Goal: Task Accomplishment & Management: Complete application form

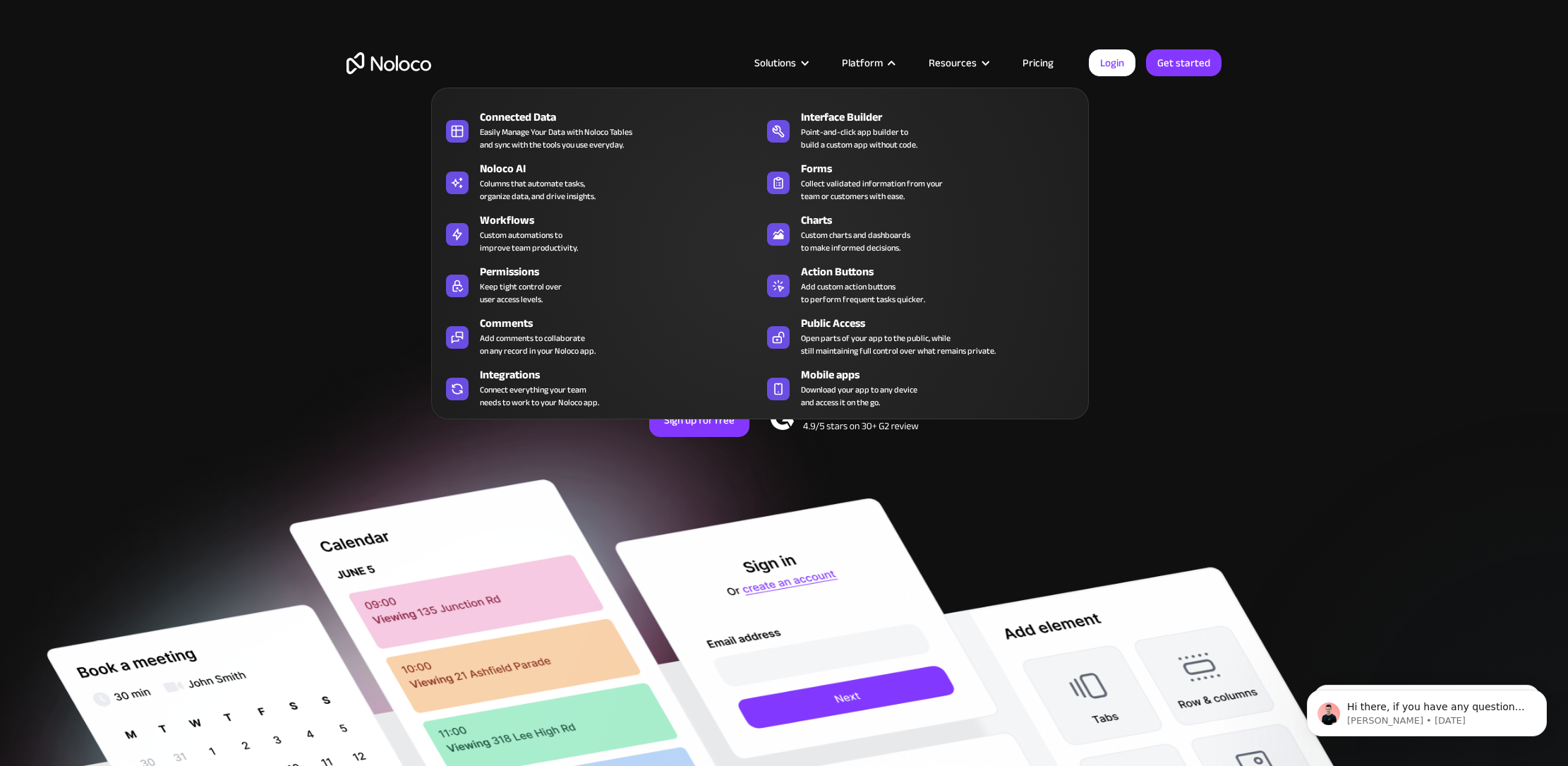
click at [862, 112] on div "Interface Builder" at bounding box center [944, 117] width 286 height 17
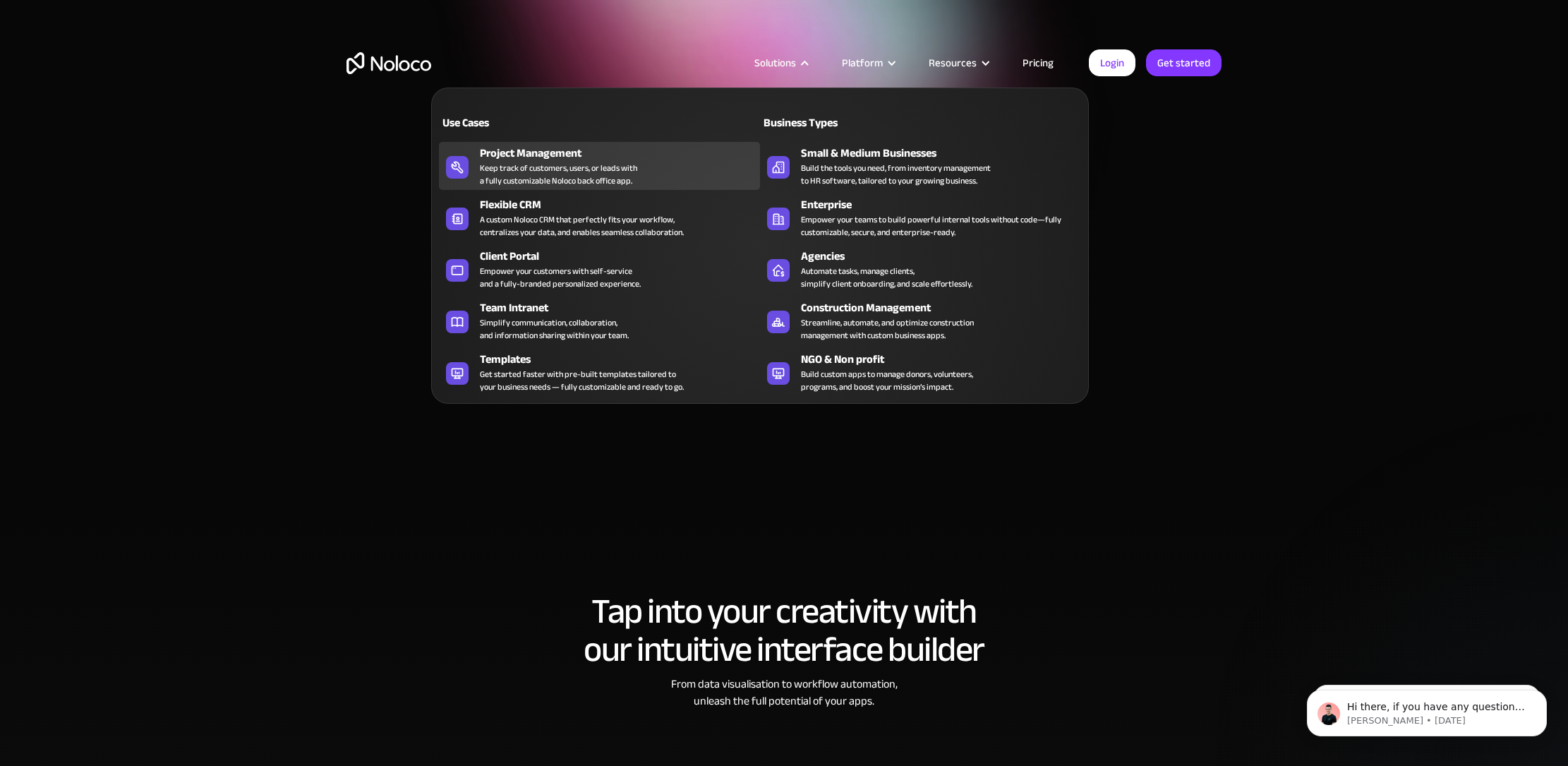
click at [477, 157] on link "Project Management Keep track of customers, users, or leads with a fully custom…" at bounding box center [599, 166] width 321 height 48
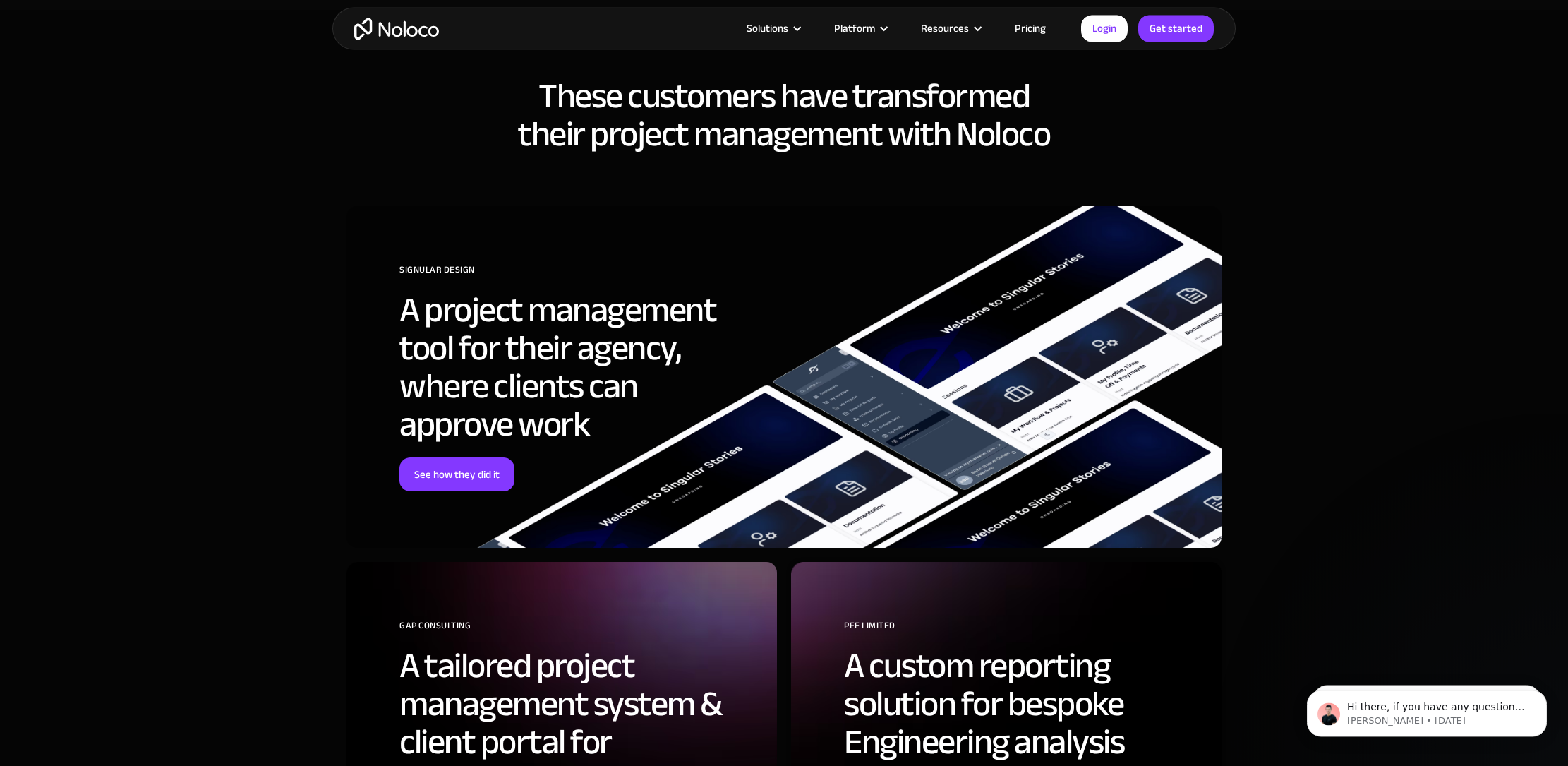
scroll to position [4162, 0]
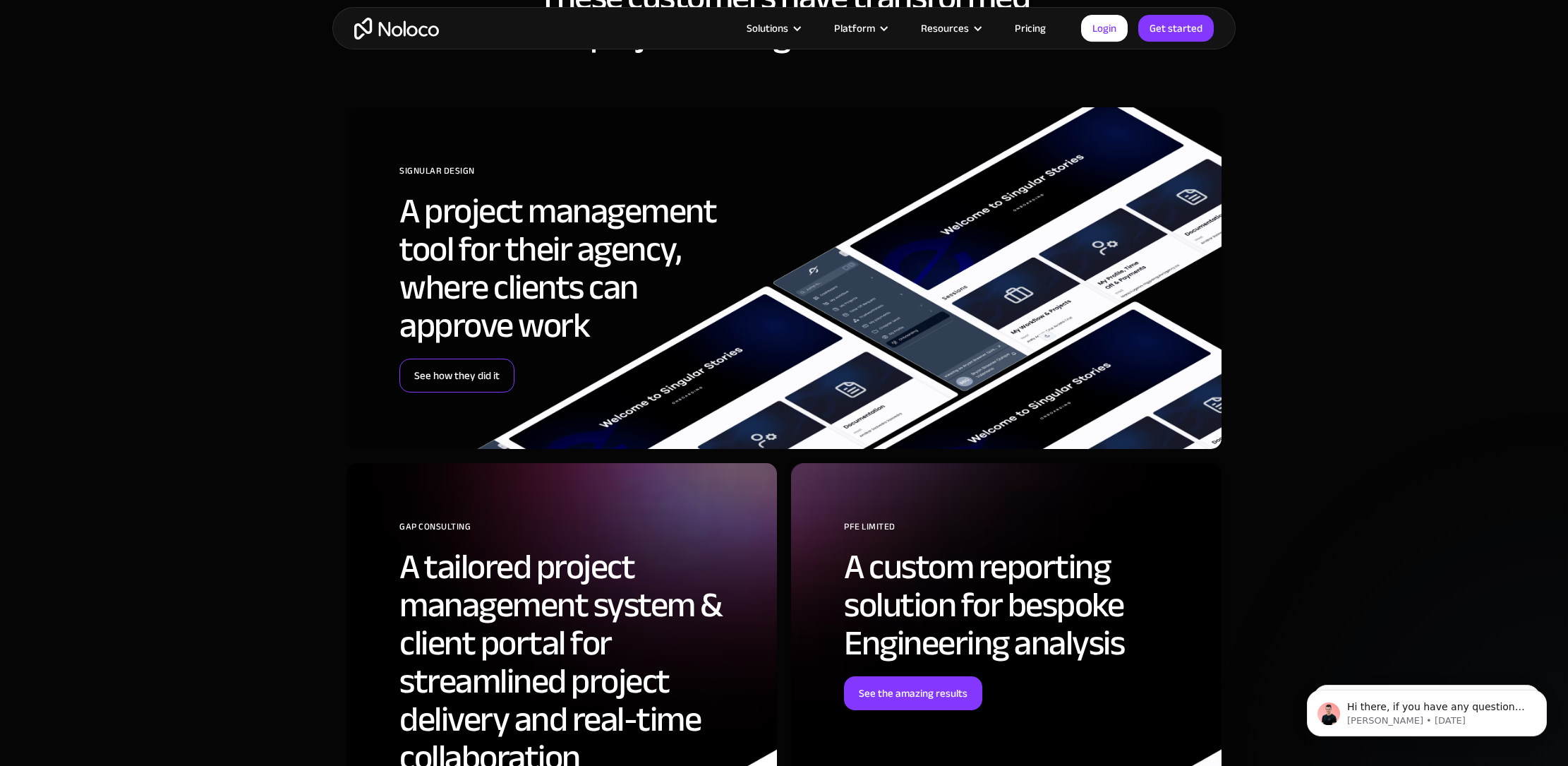
click at [485, 374] on link "See how they did it" at bounding box center [456, 376] width 115 height 34
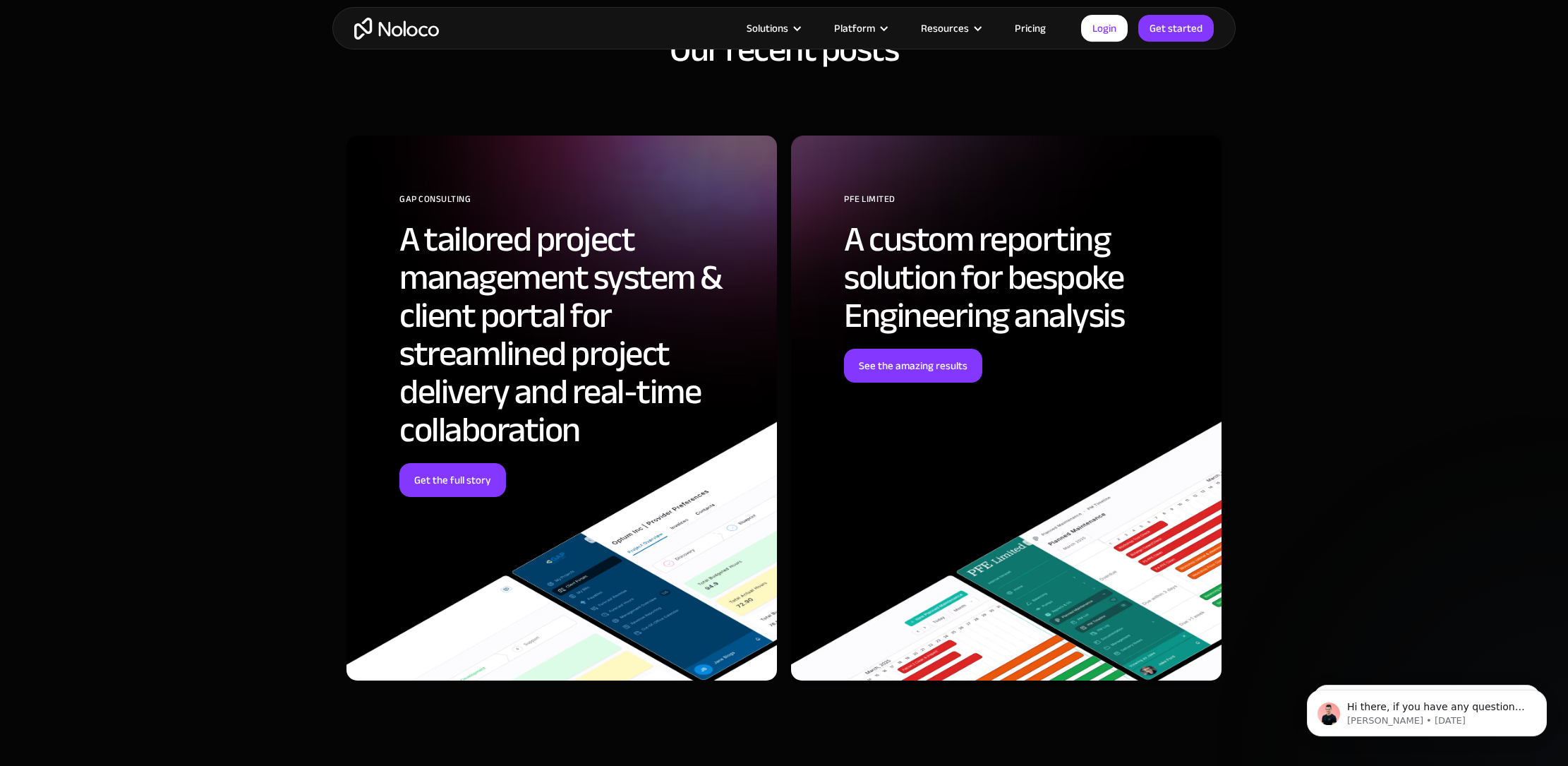
scroll to position [4999, 0]
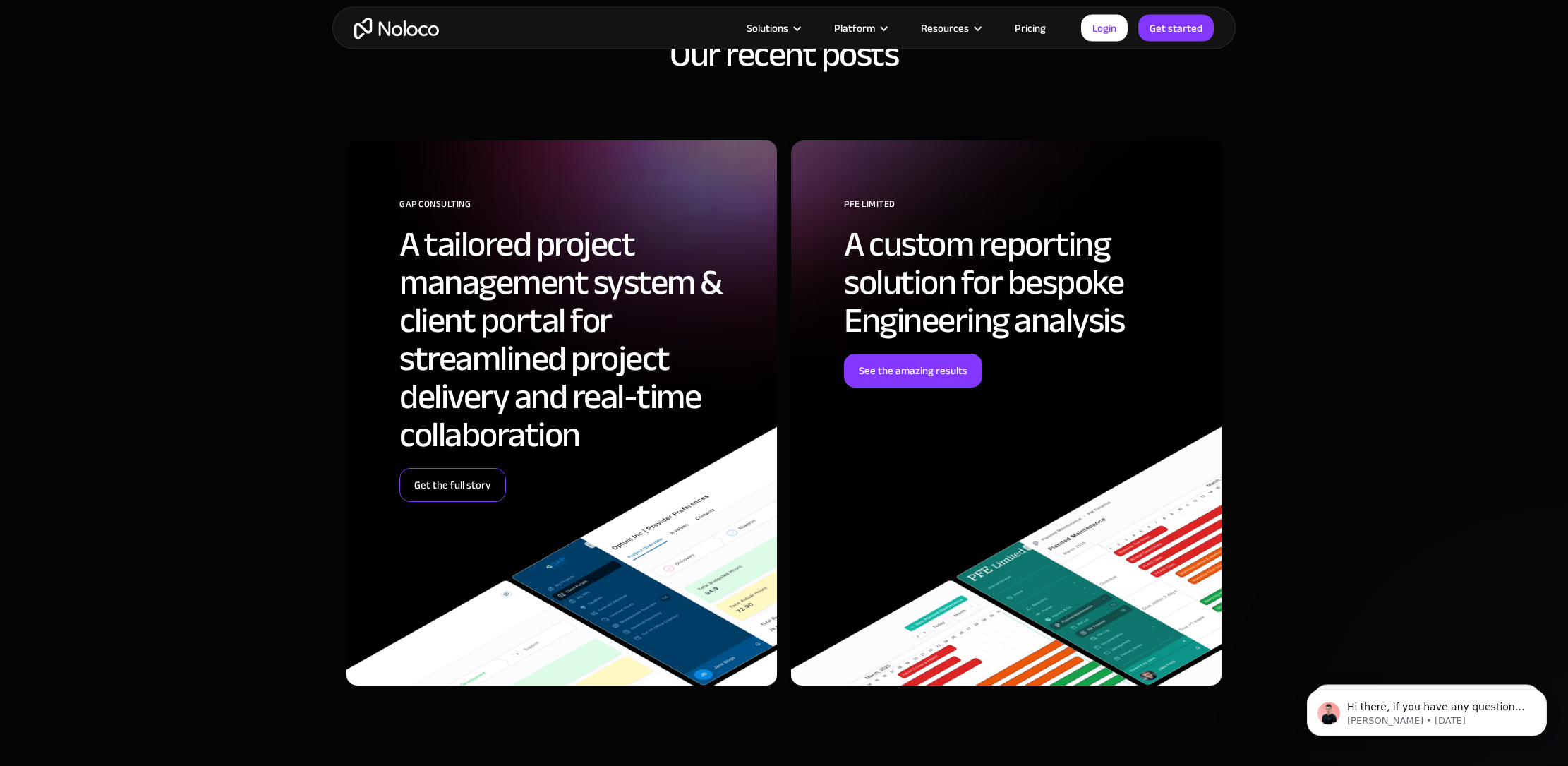
click at [481, 477] on link "Get the full story" at bounding box center [452, 485] width 107 height 34
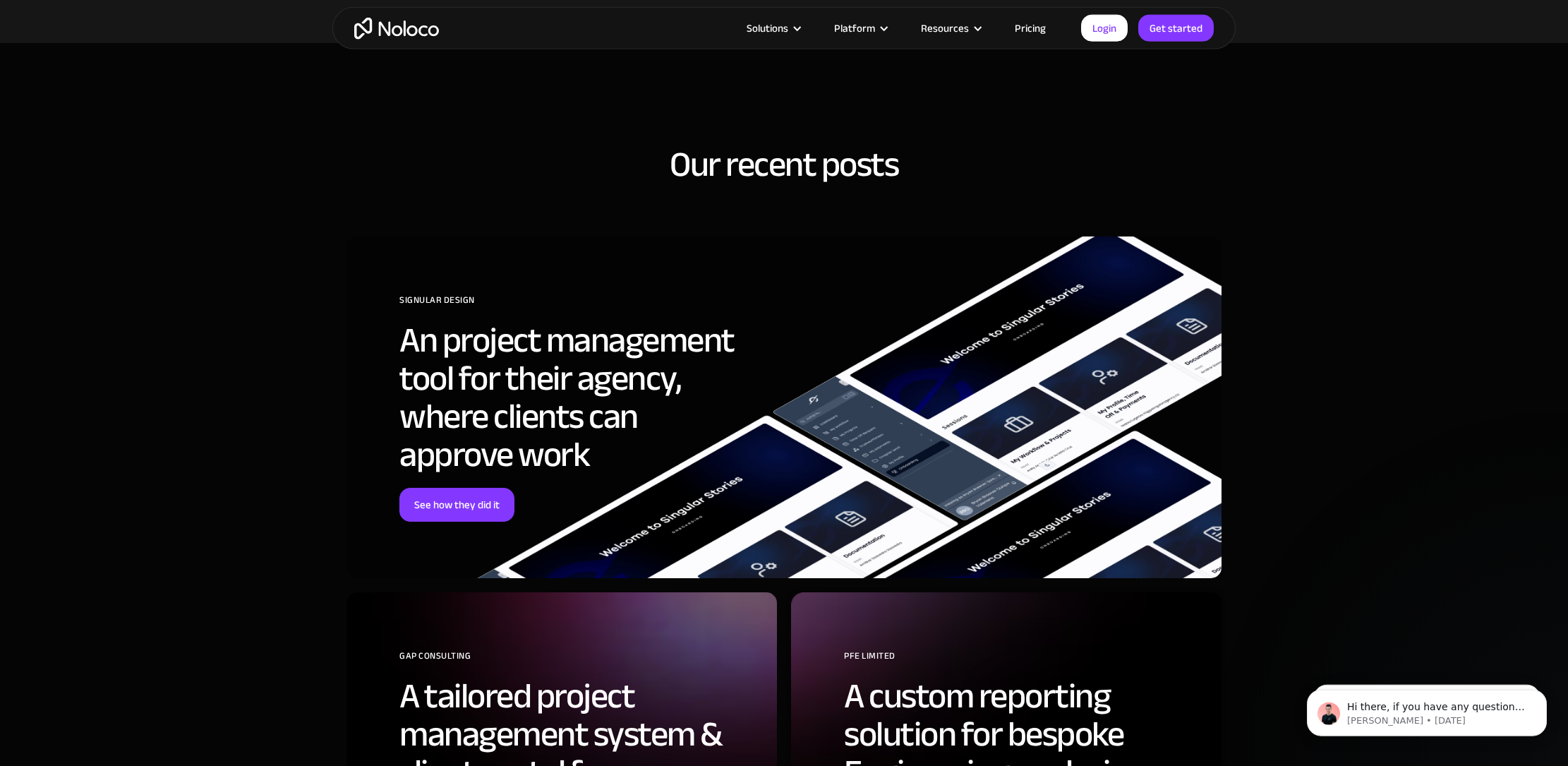
scroll to position [4729, 0]
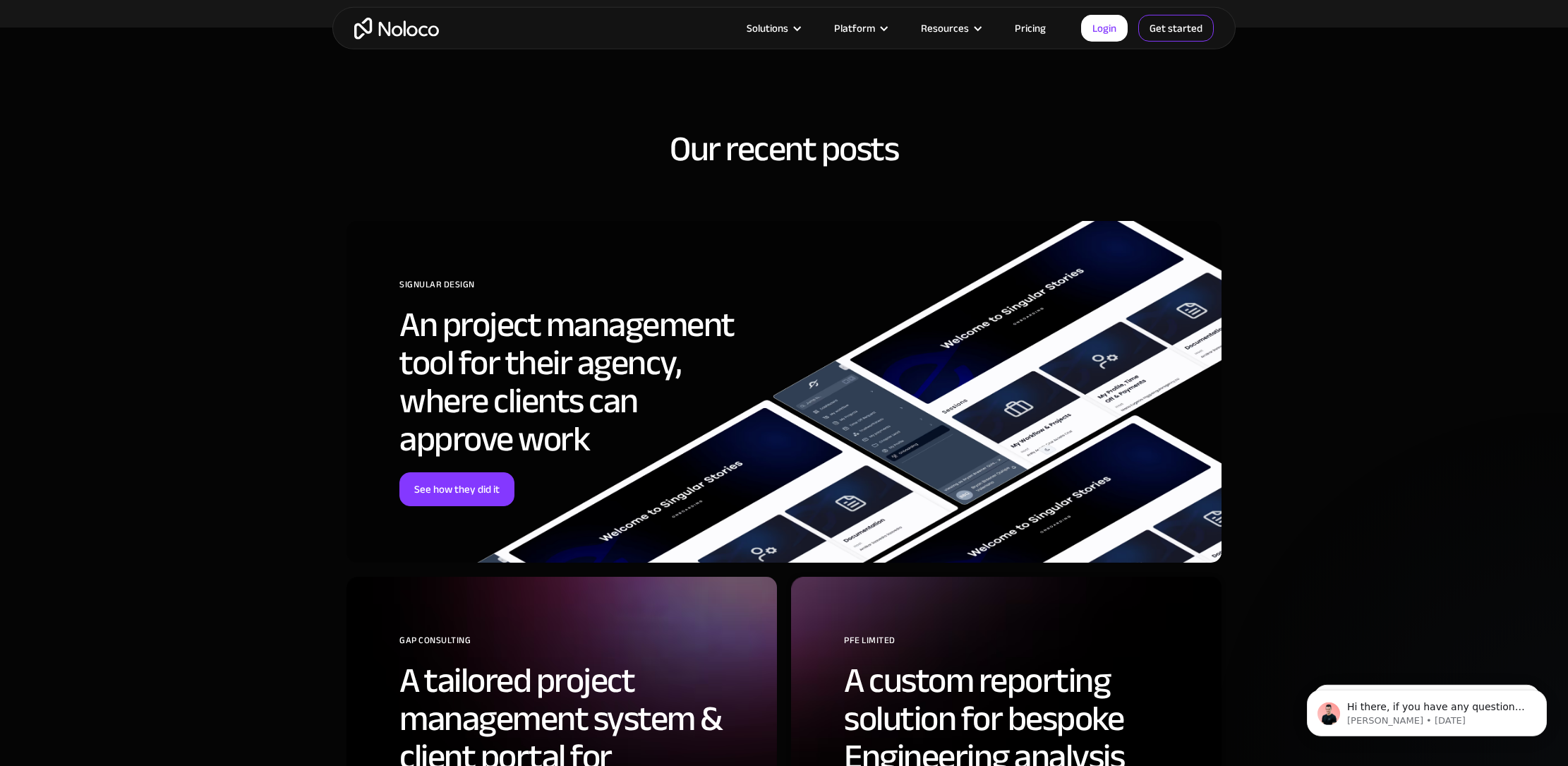
click at [0, 0] on link "Get started" at bounding box center [0, 0] width 0 height 0
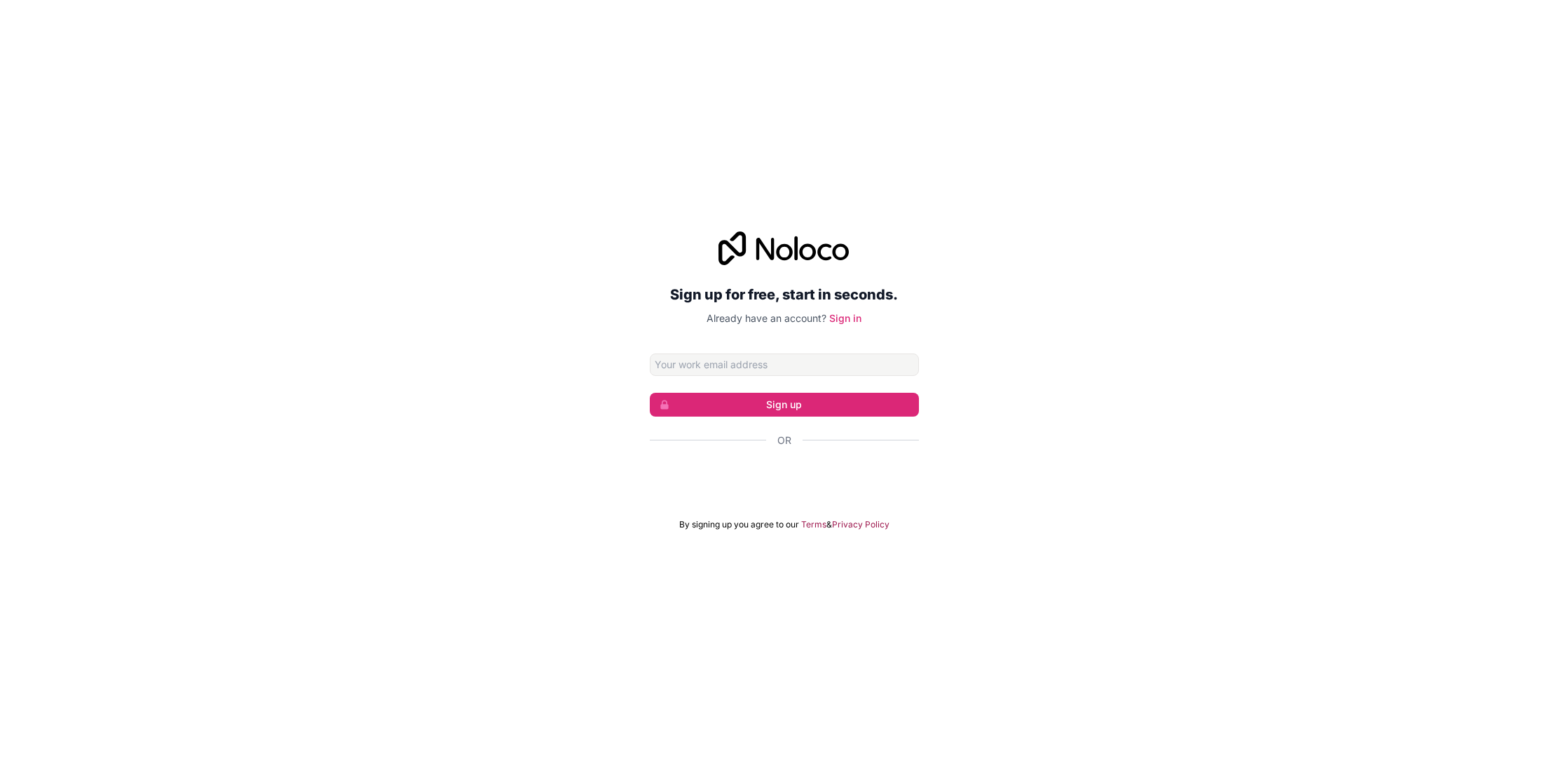
click at [975, 361] on div "Sign up for free, start in seconds. Already have an account? Sign in Sign up Or…" at bounding box center [784, 380] width 1568 height 338
click at [867, 363] on input "Email address" at bounding box center [784, 364] width 269 height 22
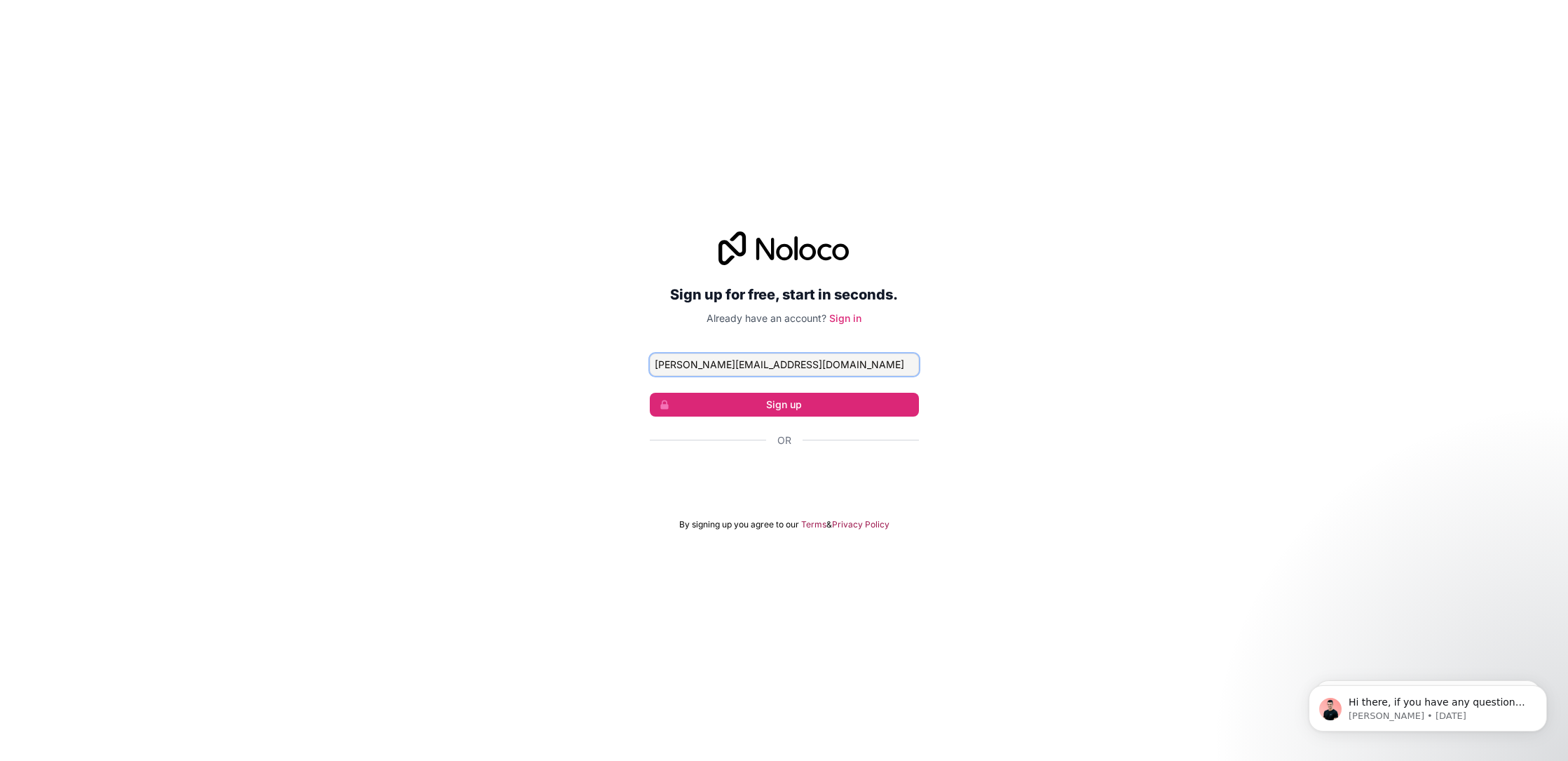
type input "[PERSON_NAME][EMAIL_ADDRESS][DOMAIN_NAME]"
click at [1132, 367] on div "Sign up for free, start in seconds. Already have an account? Sign in [PERSON_NA…" at bounding box center [784, 380] width 1568 height 338
click at [840, 407] on button "Sign up" at bounding box center [784, 404] width 269 height 23
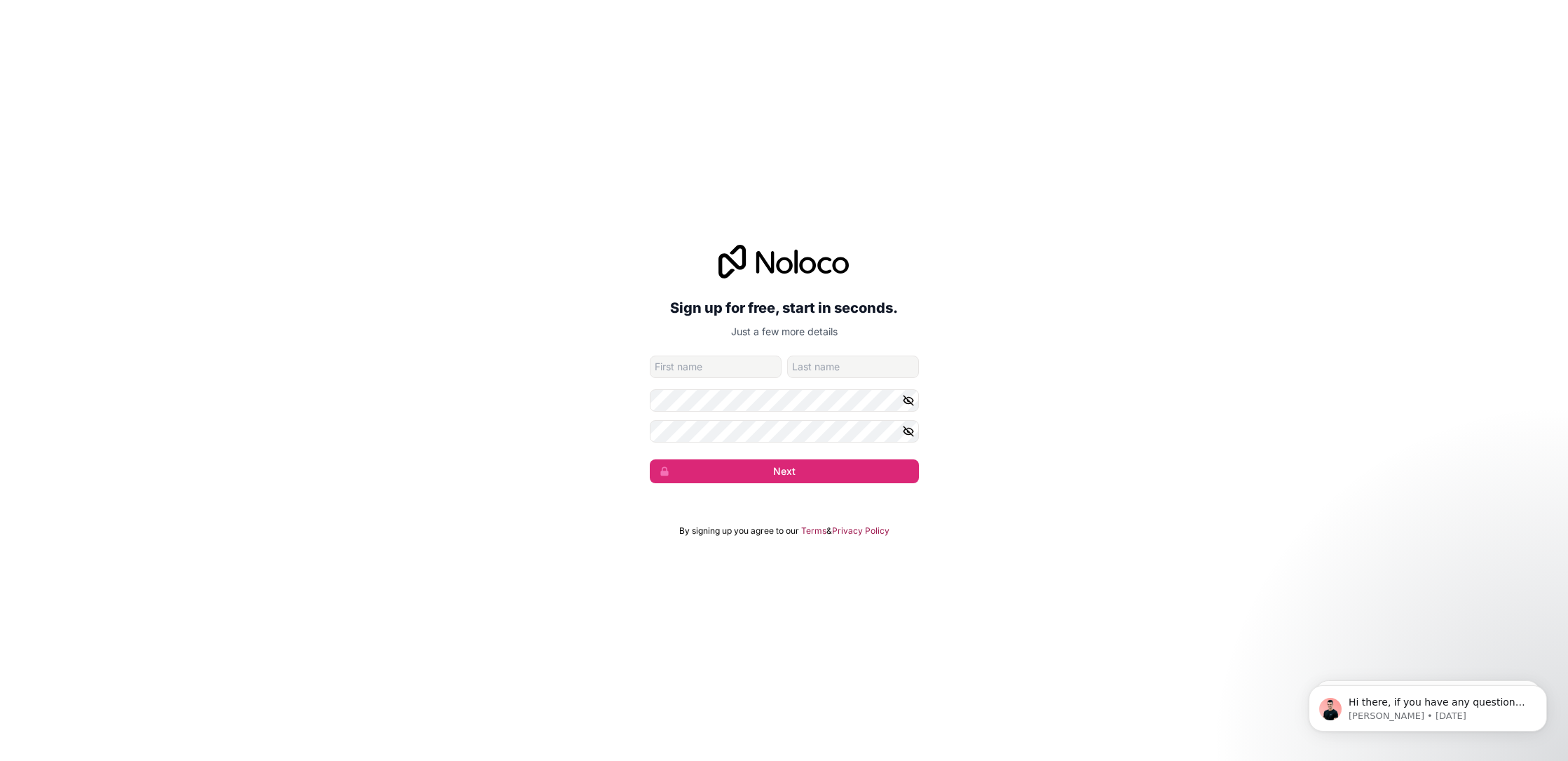
type input "[PERSON_NAME]"
click at [828, 476] on button "Next" at bounding box center [784, 471] width 269 height 23
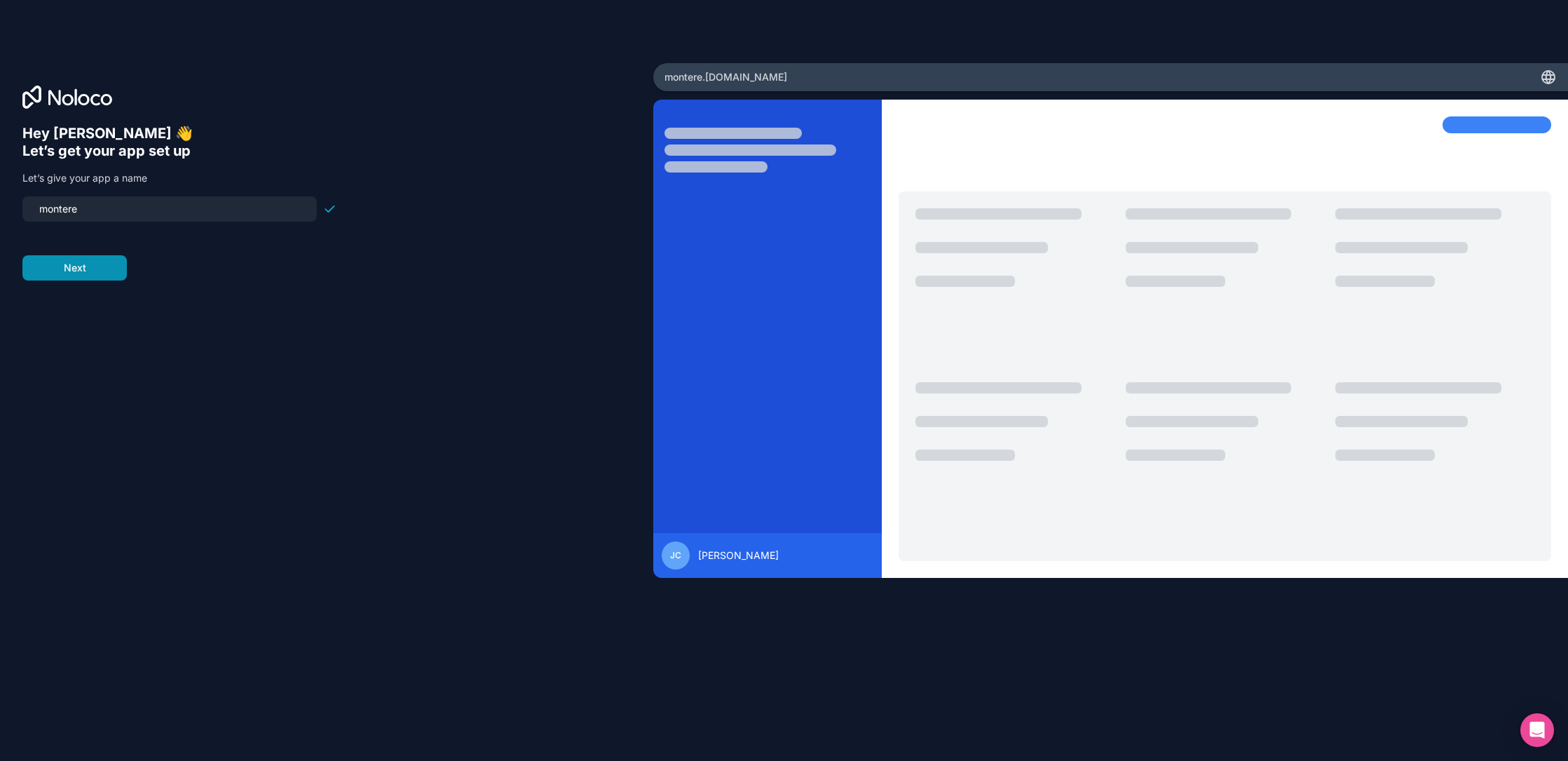
click at [104, 273] on button "Next" at bounding box center [74, 268] width 104 height 25
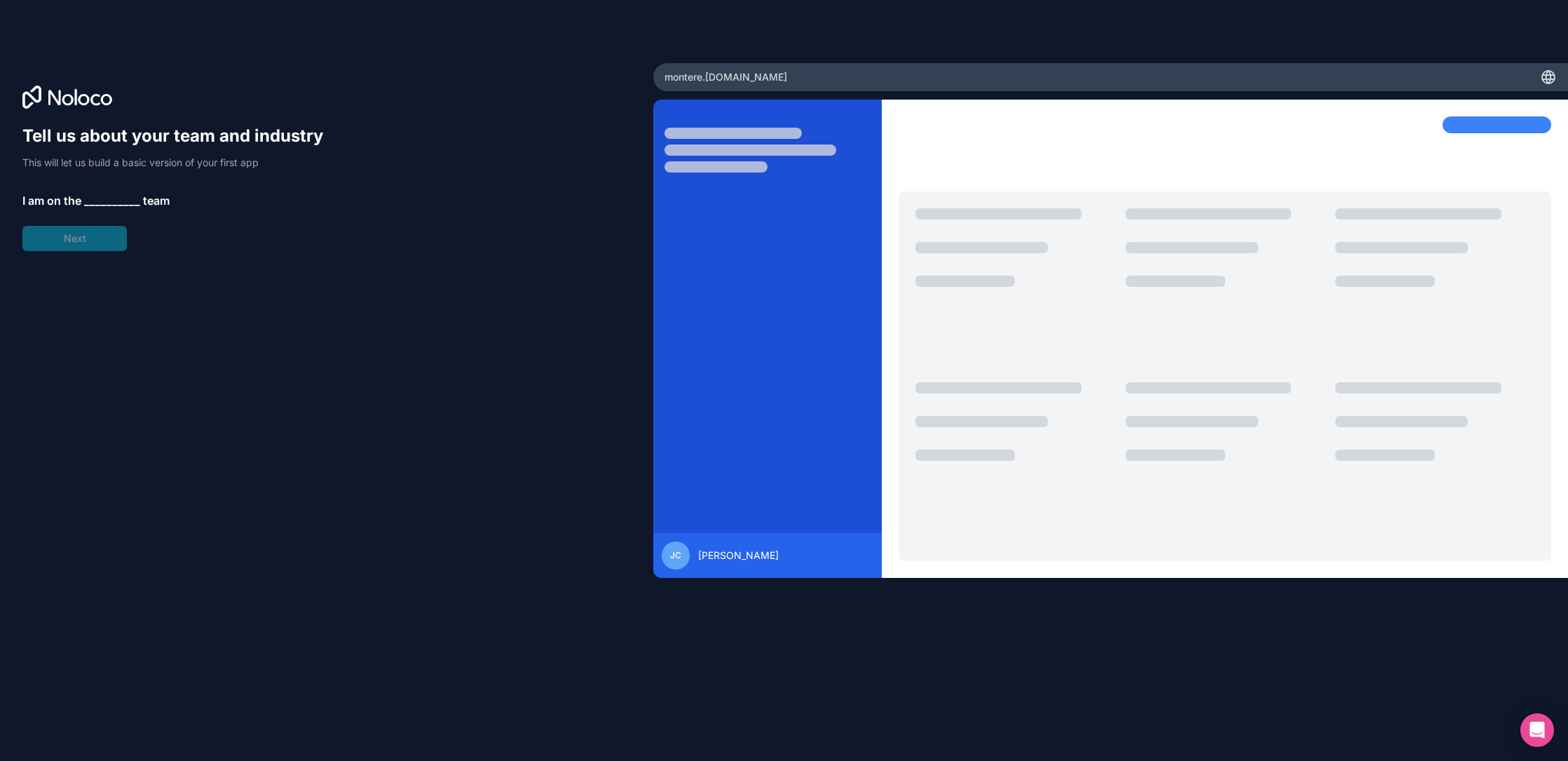
click at [118, 199] on span "__________" at bounding box center [112, 200] width 56 height 17
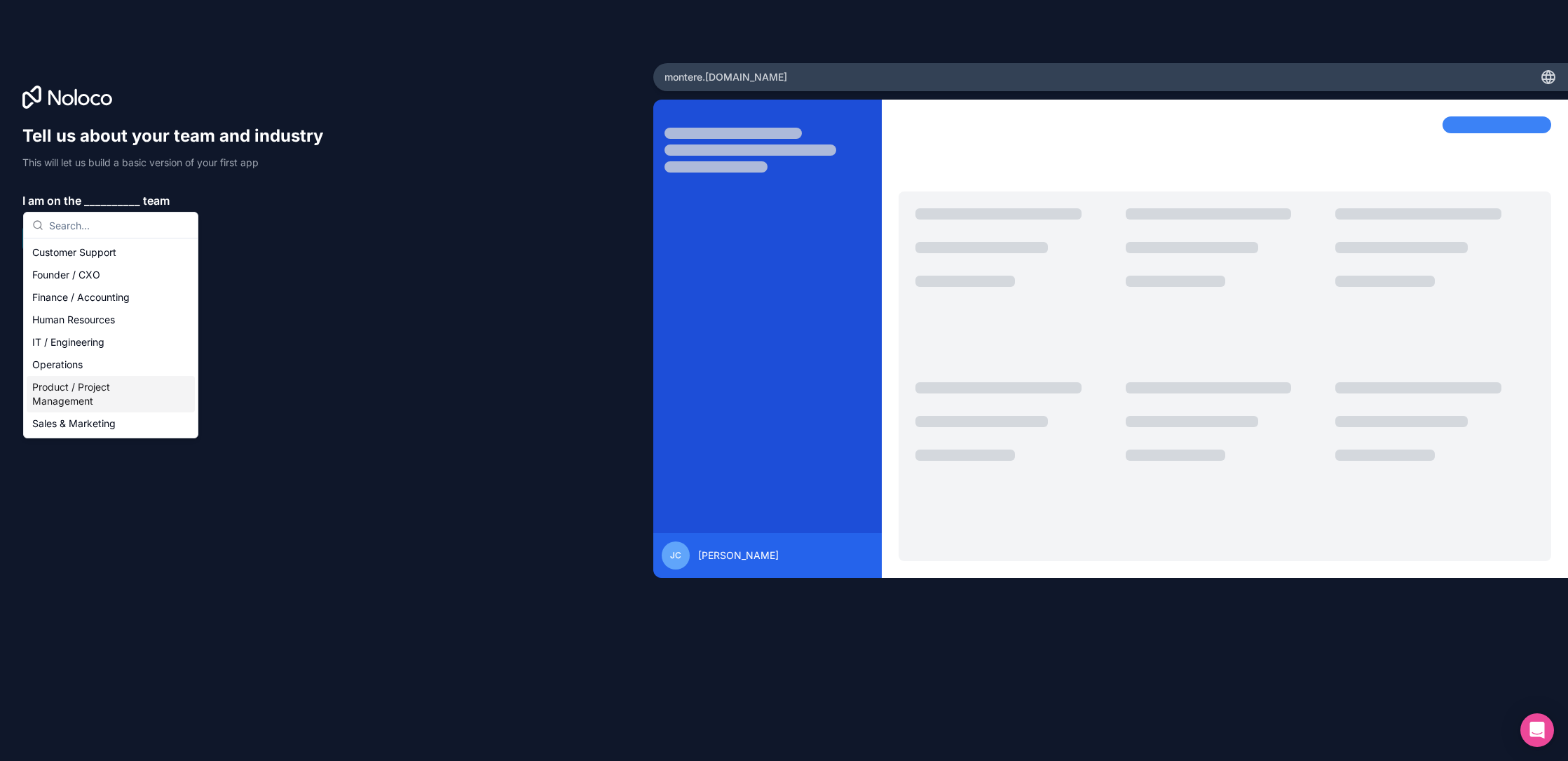
click at [146, 392] on div "Product / Project Management" at bounding box center [110, 394] width 168 height 36
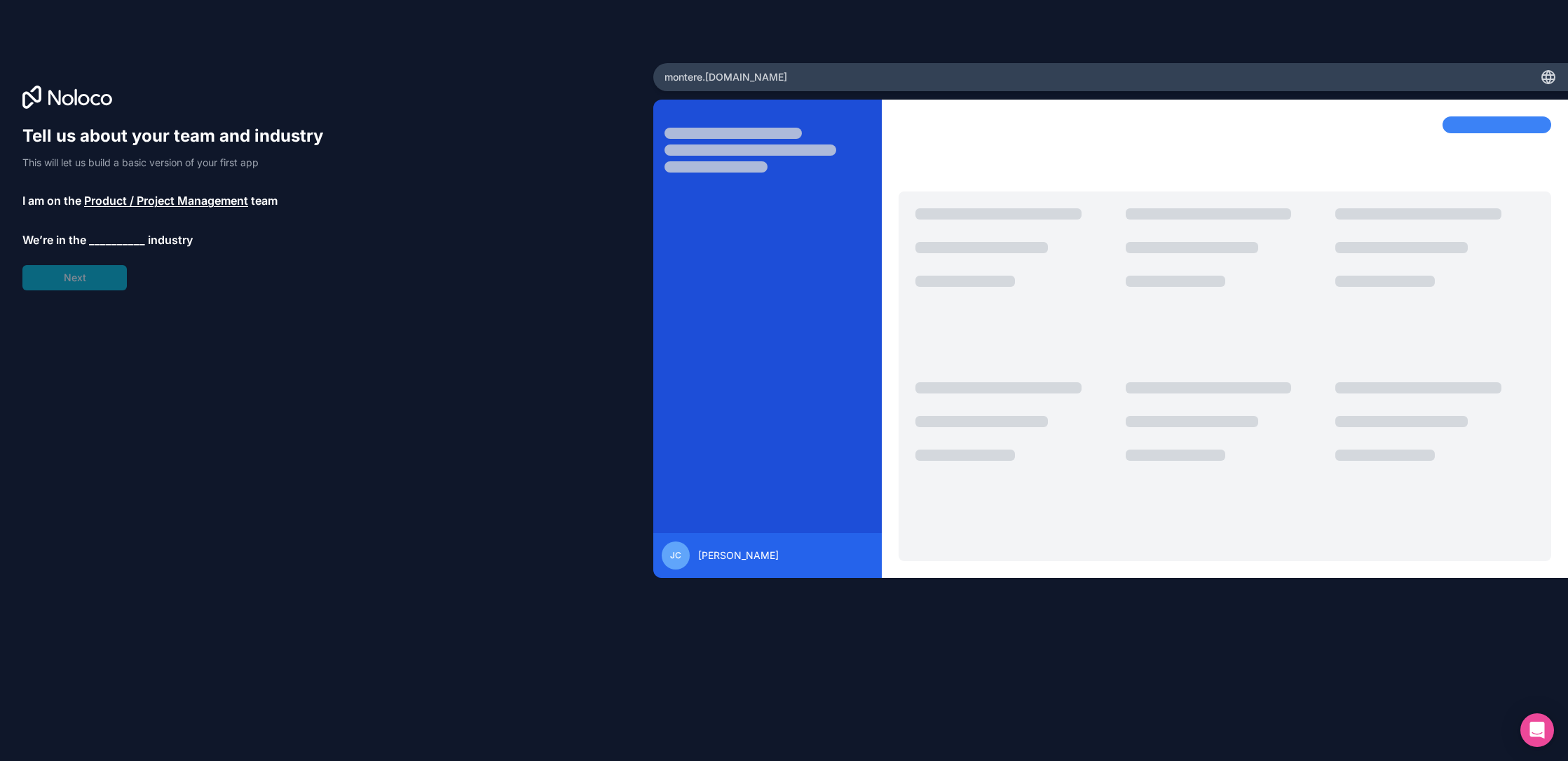
click at [131, 239] on span "__________" at bounding box center [117, 239] width 56 height 17
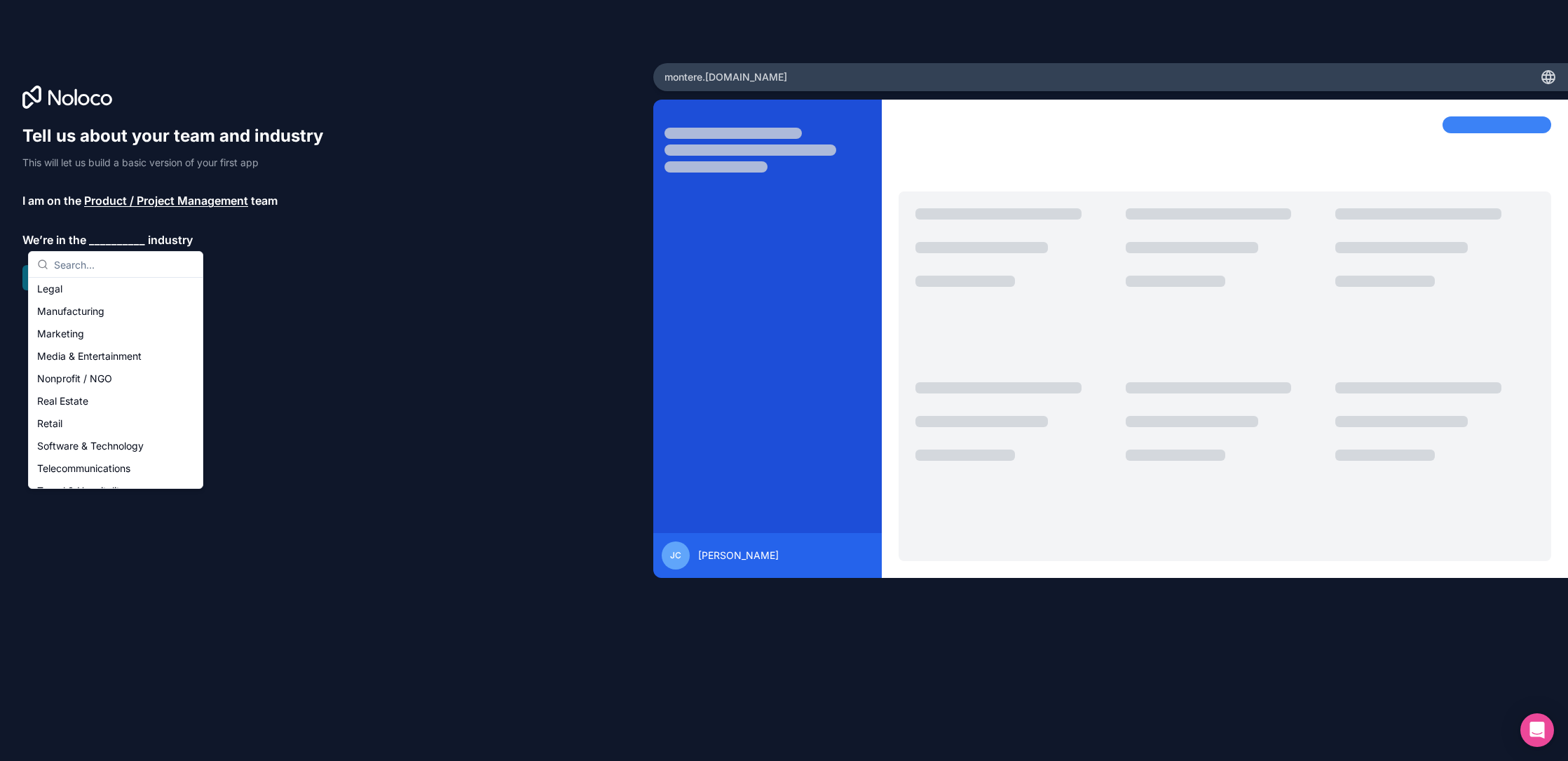
scroll to position [181, 0]
click at [156, 399] on div "Real Estate" at bounding box center [115, 402] width 168 height 22
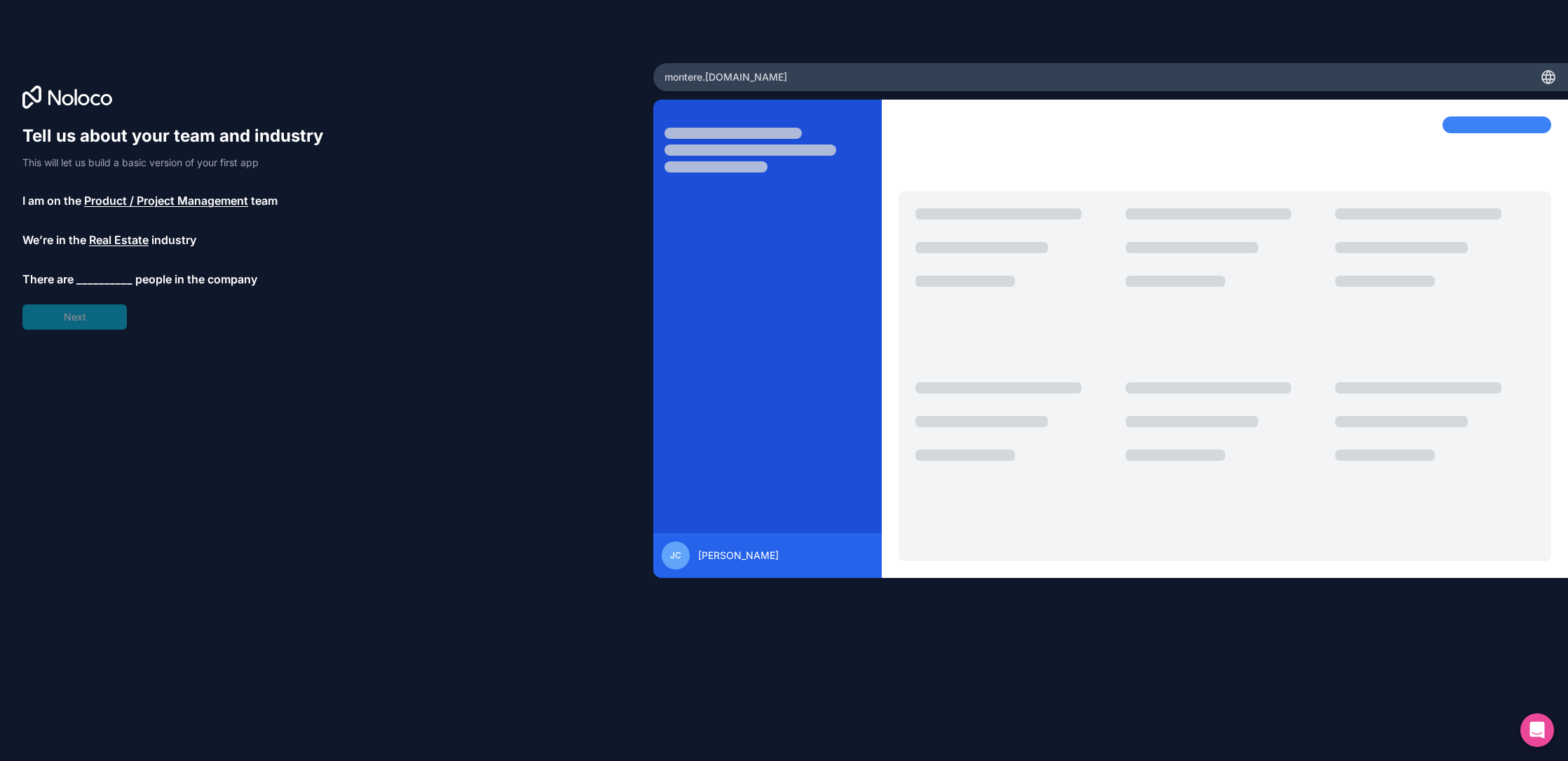
click at [120, 278] on span "__________" at bounding box center [104, 279] width 56 height 17
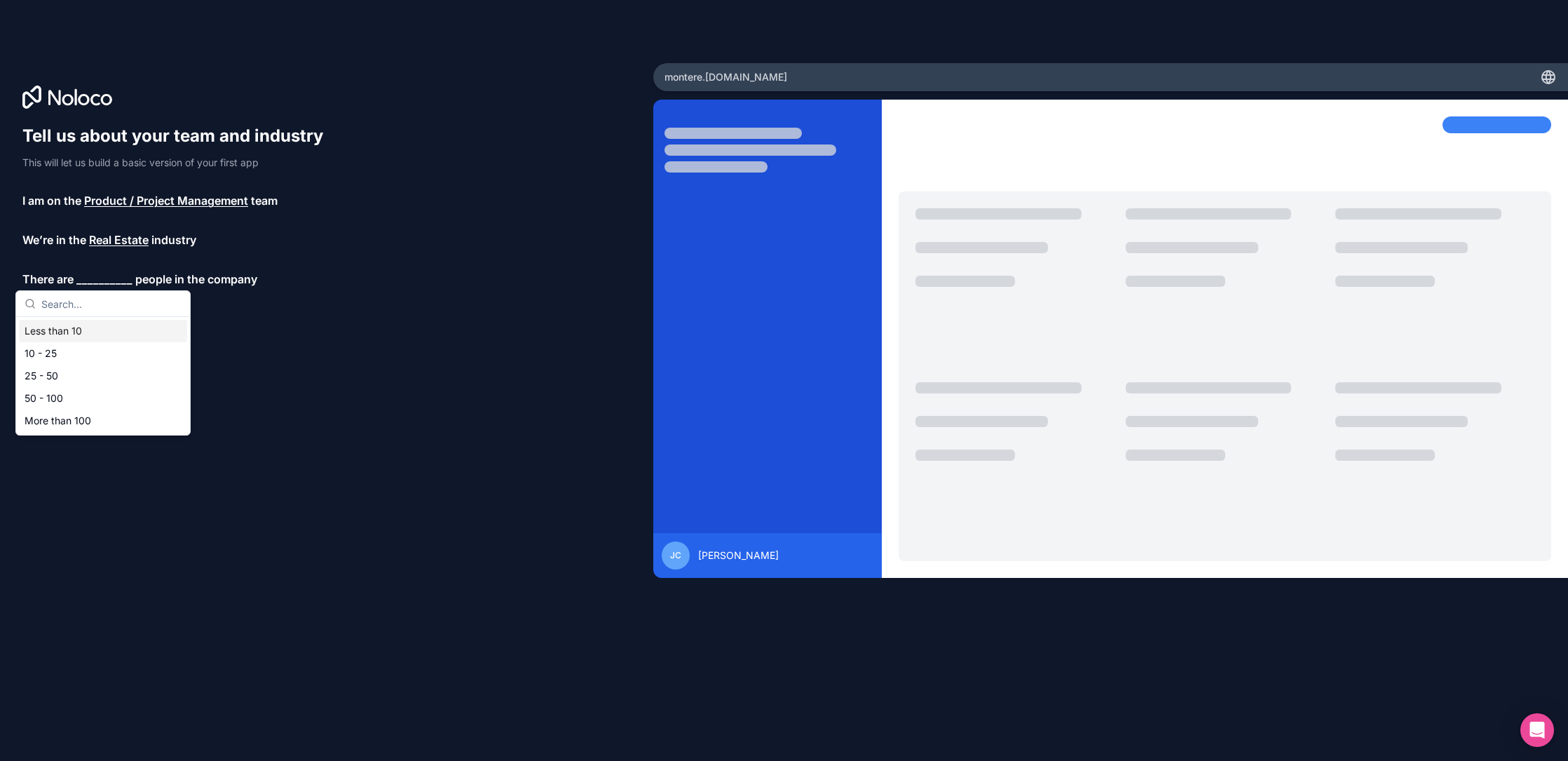
click at [124, 332] on div "Less than 10" at bounding box center [102, 330] width 168 height 22
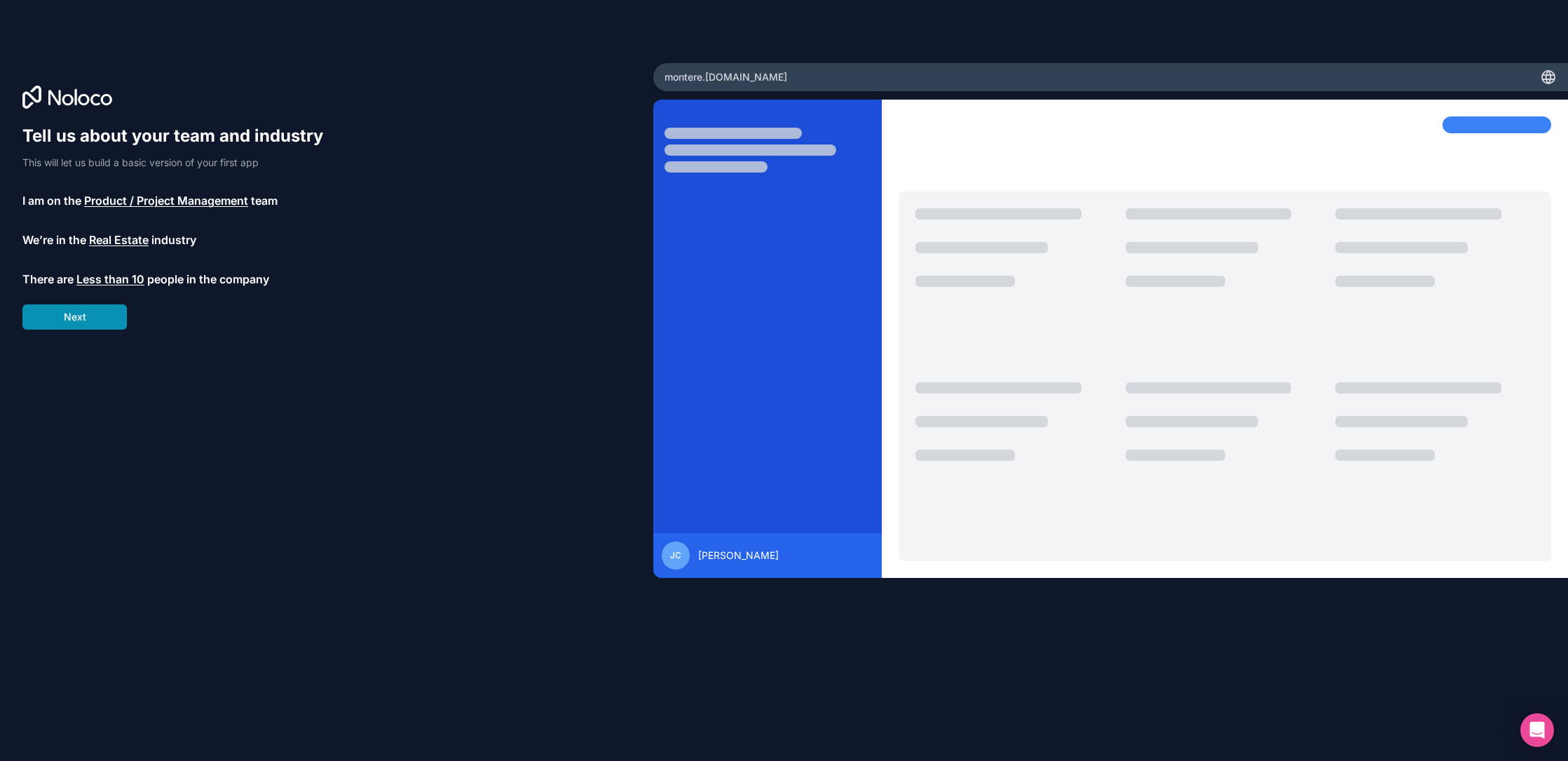
click at [103, 314] on button "Next" at bounding box center [74, 317] width 104 height 25
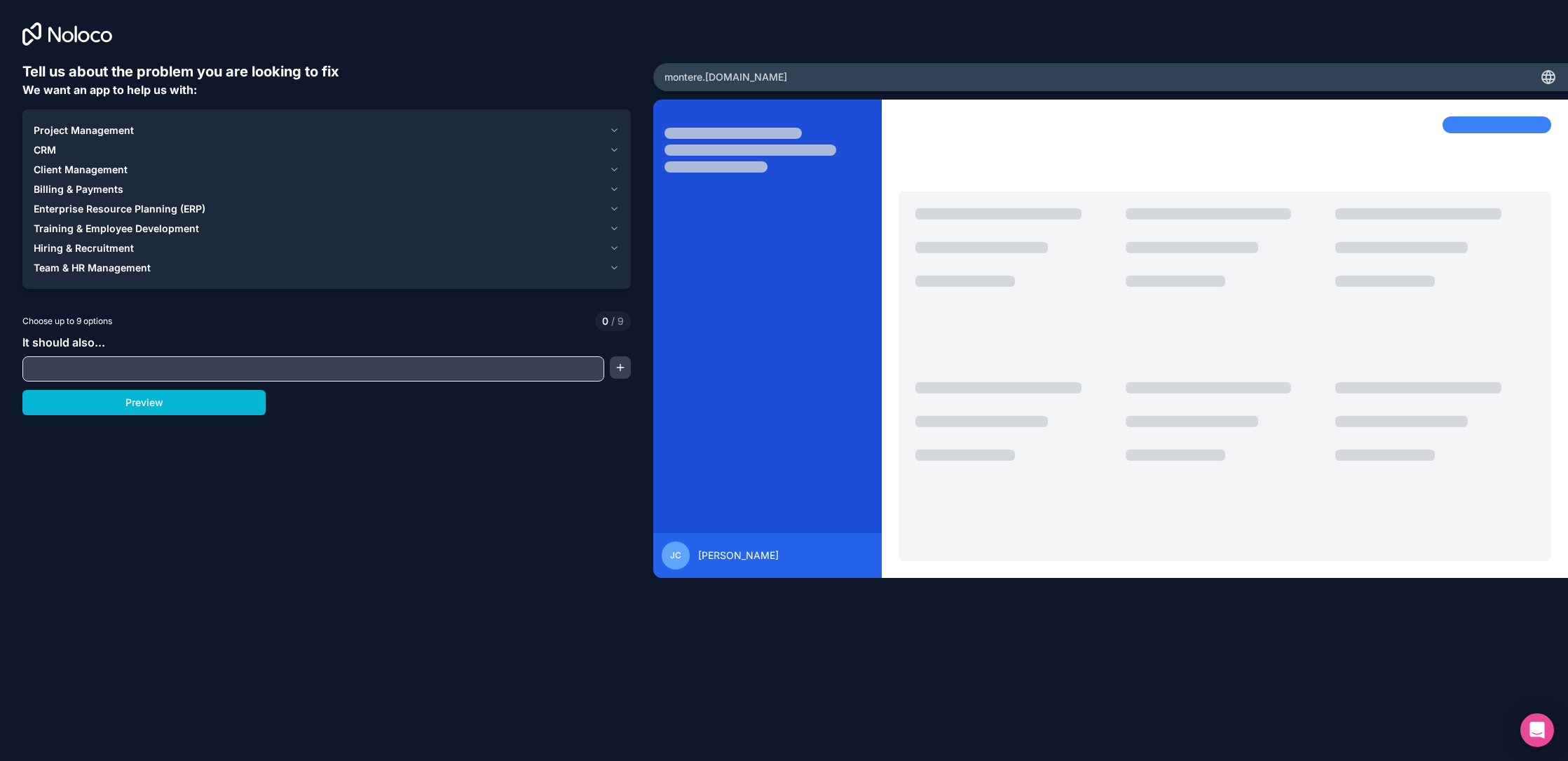
click at [128, 127] on span "Project Management" at bounding box center [84, 131] width 100 height 14
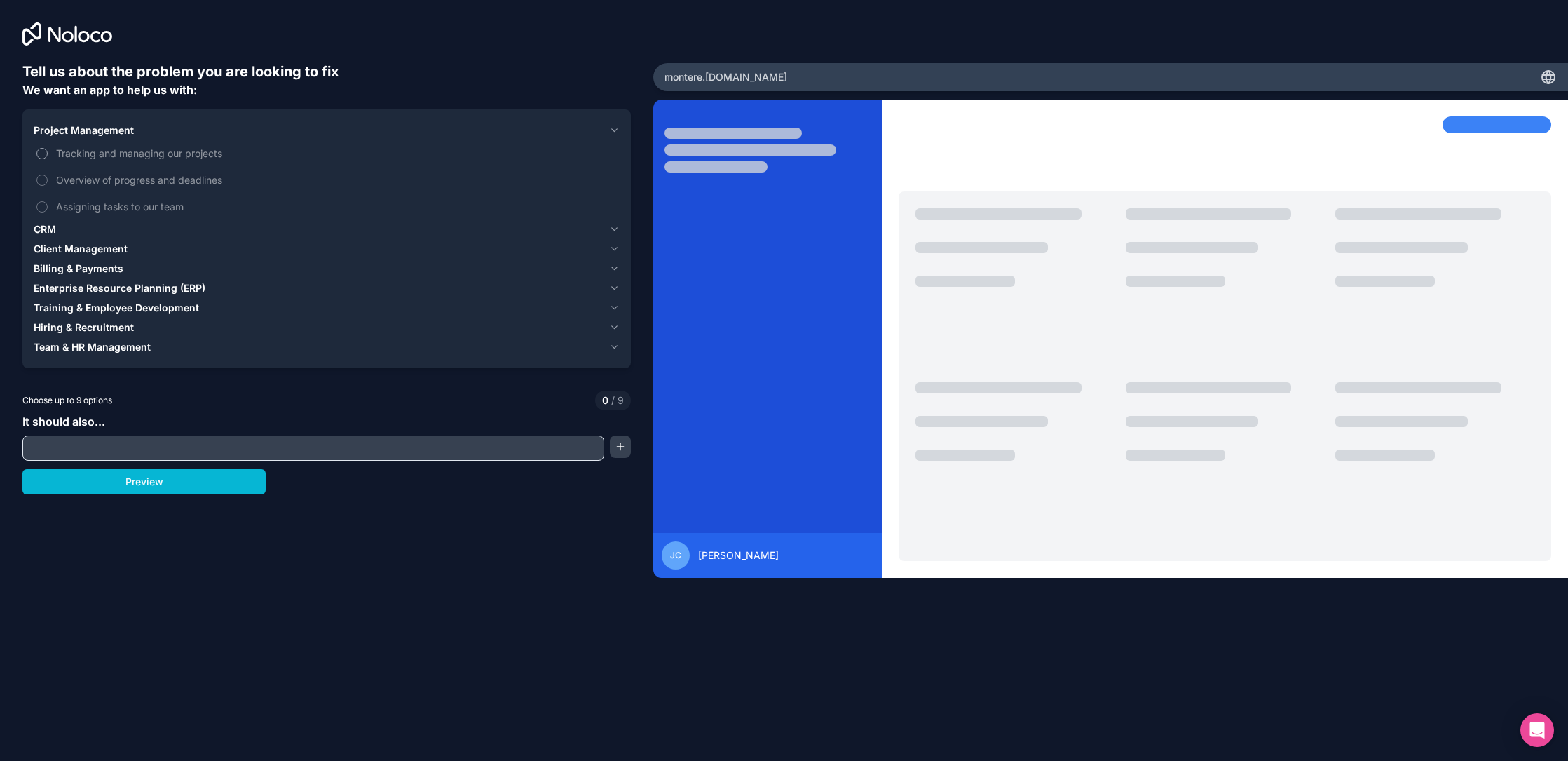
click at [107, 158] on span "Tracking and managing our projects" at bounding box center [337, 153] width 561 height 15
click at [48, 158] on button "Tracking and managing our projects" at bounding box center [42, 154] width 12 height 12
click at [119, 186] on span "Overview of progress and deadlines" at bounding box center [337, 179] width 561 height 15
click at [48, 186] on button "Overview of progress and deadlines" at bounding box center [42, 180] width 12 height 12
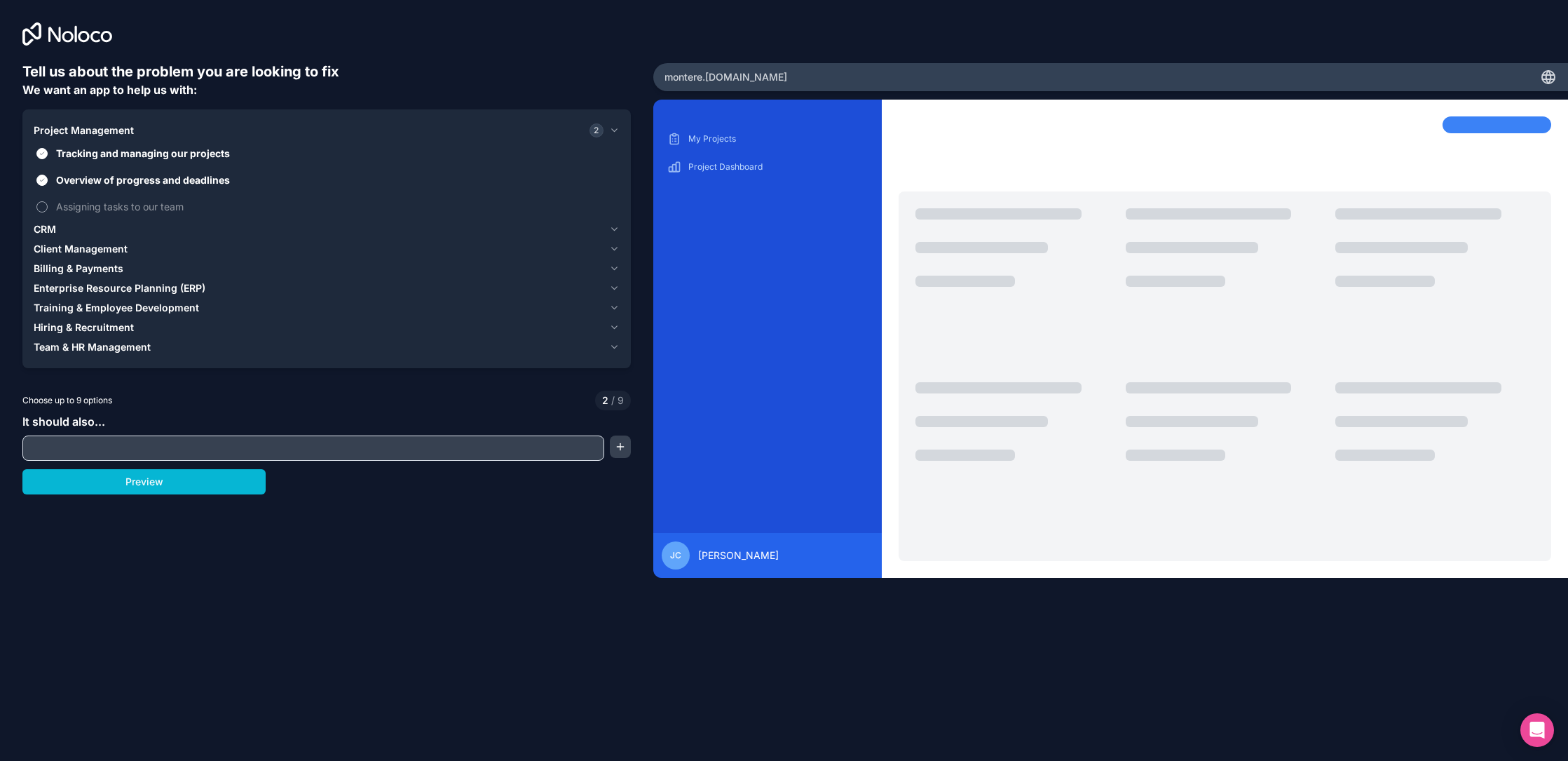
click at [124, 211] on span "Assigning tasks to our team" at bounding box center [337, 206] width 561 height 15
click at [48, 211] on button "Assigning tasks to our team" at bounding box center [42, 208] width 12 height 12
click at [614, 449] on button "button" at bounding box center [620, 446] width 21 height 22
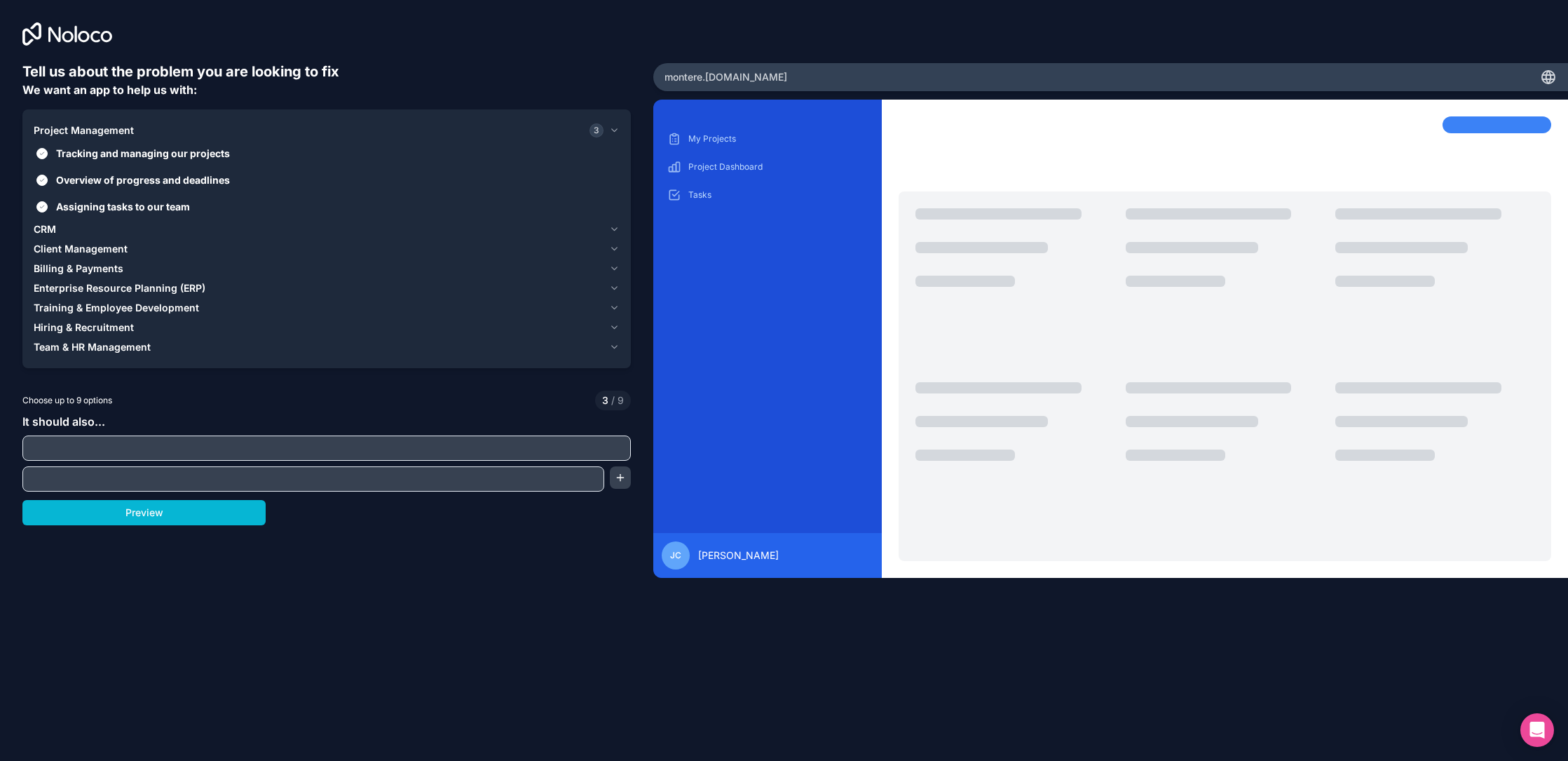
click at [569, 442] on input "text" at bounding box center [326, 448] width 601 height 19
click at [591, 477] on input "text" at bounding box center [314, 478] width 575 height 19
click at [532, 449] on input "text" at bounding box center [326, 448] width 601 height 19
type input "record status updates"
click at [243, 476] on input "text" at bounding box center [314, 478] width 575 height 19
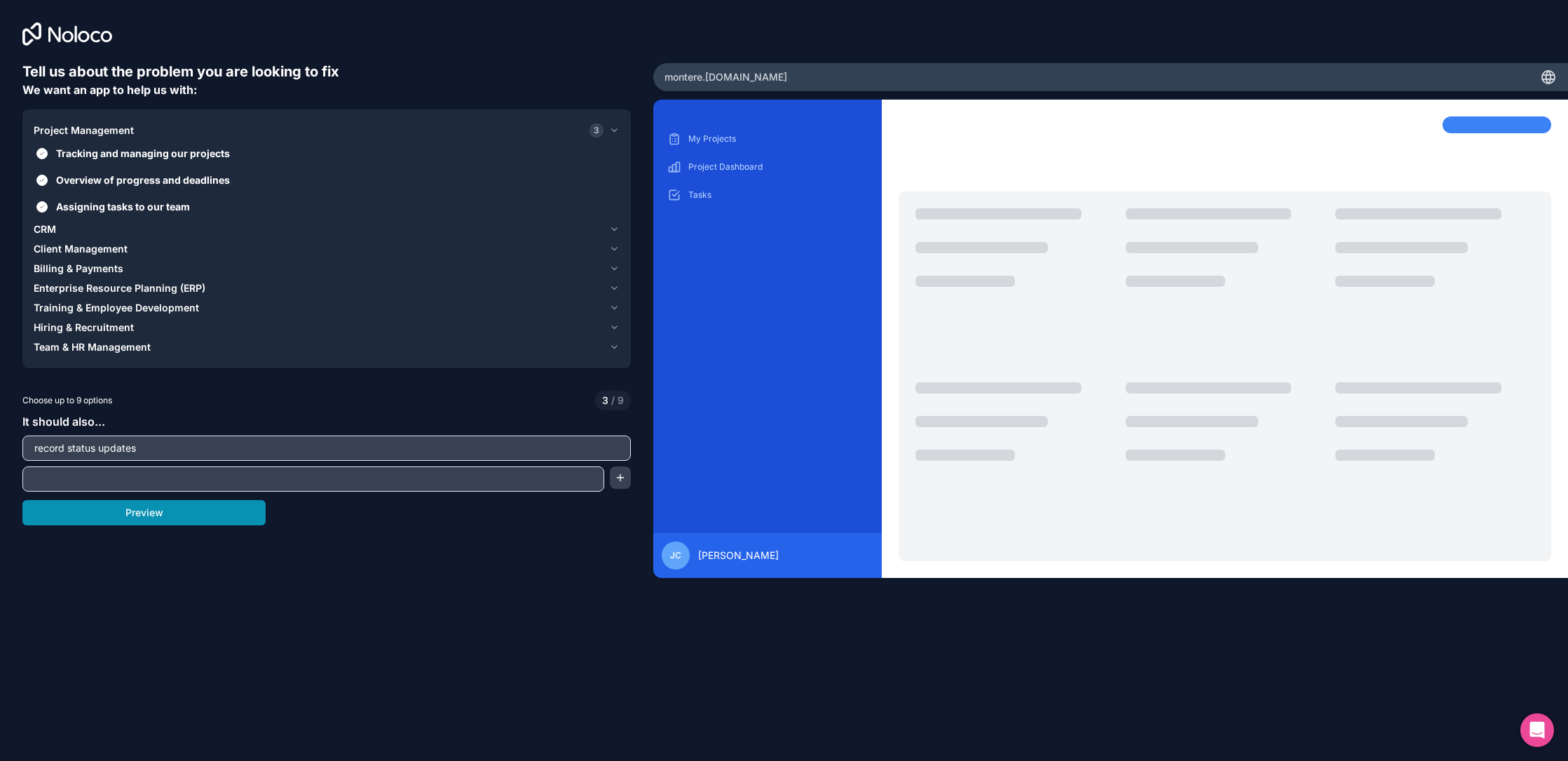
click at [191, 509] on button "Preview" at bounding box center [144, 513] width 243 height 25
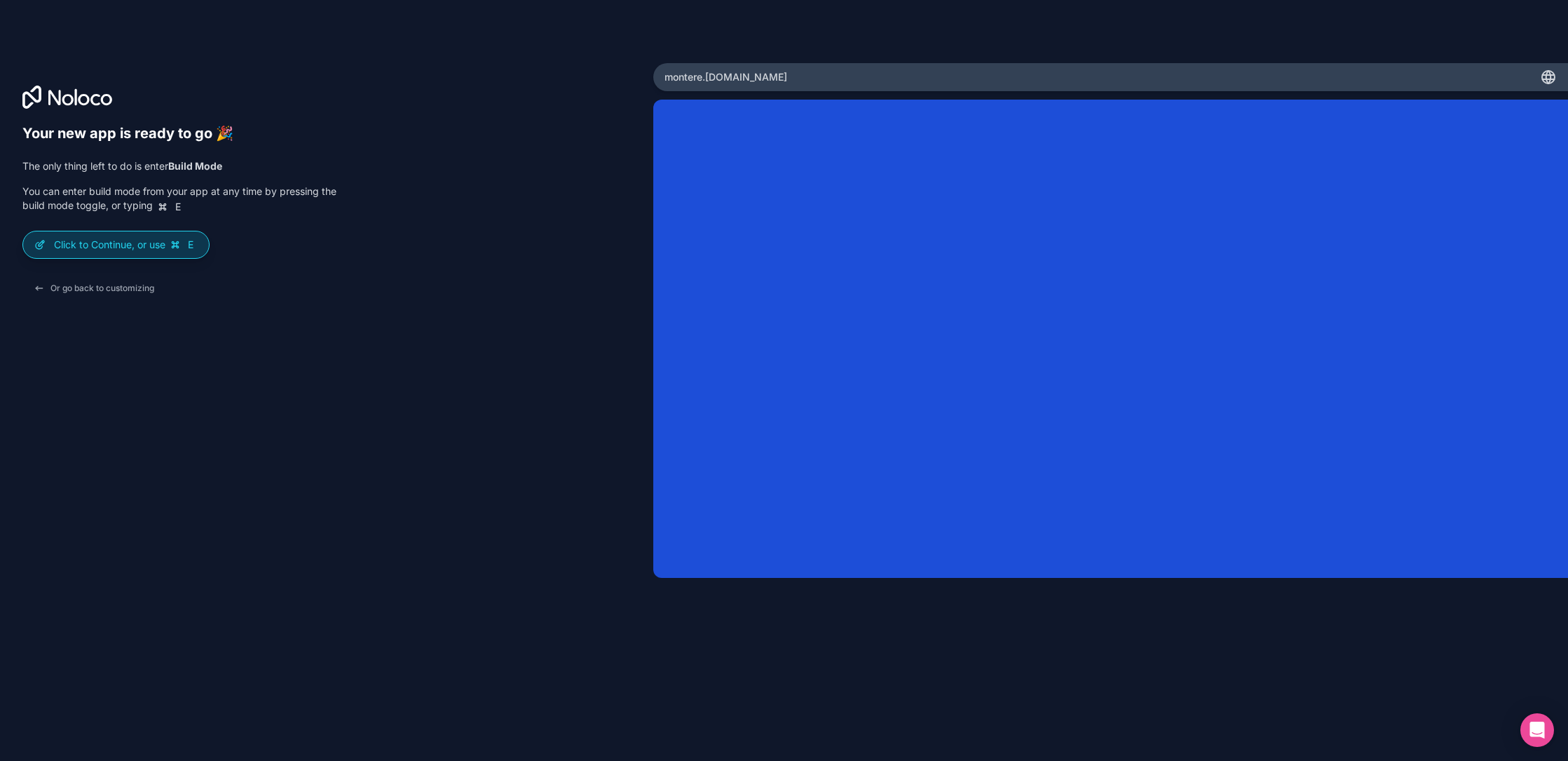
click at [152, 247] on p "Click to Continue, or use E" at bounding box center [126, 245] width 144 height 14
